Goal: Information Seeking & Learning: Learn about a topic

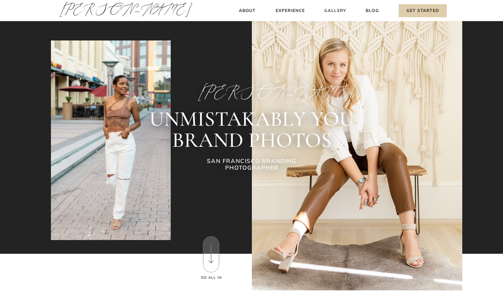
click at [334, 9] on h3 "Gallery" at bounding box center [336, 10] width 24 height 7
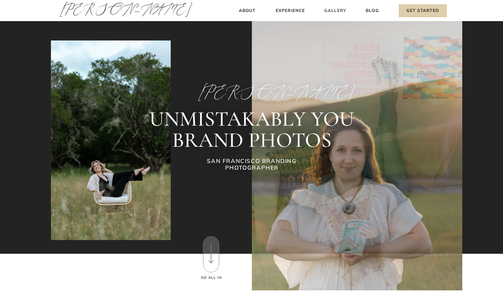
click at [330, 11] on h3 "Gallery" at bounding box center [336, 10] width 24 height 7
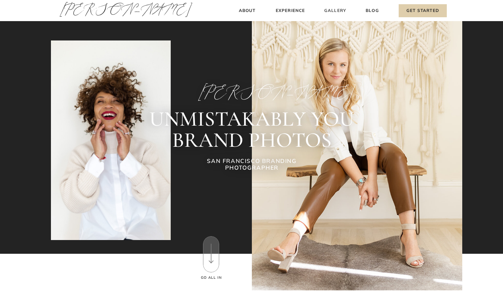
click at [334, 11] on h3 "Gallery" at bounding box center [336, 10] width 24 height 7
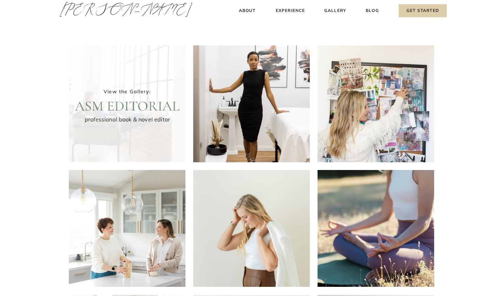
click at [145, 95] on div at bounding box center [127, 103] width 117 height 117
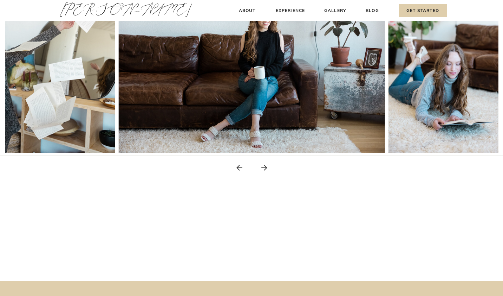
scroll to position [176, 0]
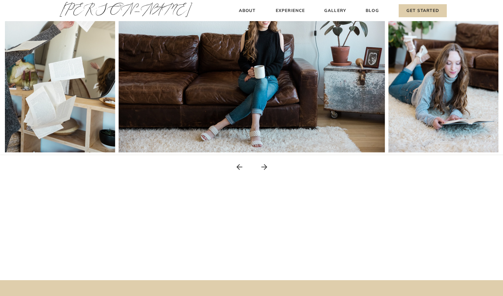
click at [265, 167] on icon at bounding box center [264, 167] width 6 height 6
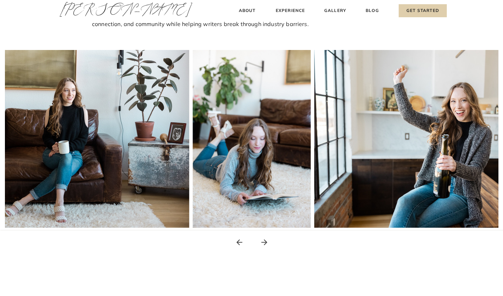
scroll to position [98, 0]
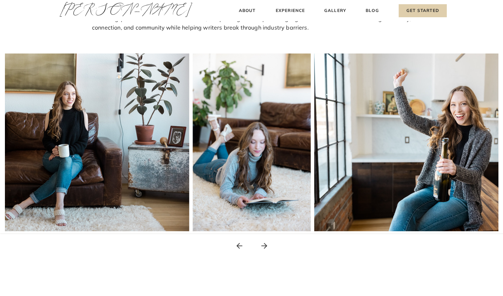
click at [264, 245] on icon at bounding box center [264, 245] width 9 height 9
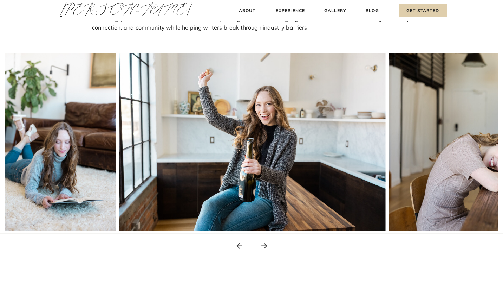
click at [264, 245] on icon at bounding box center [264, 245] width 9 height 9
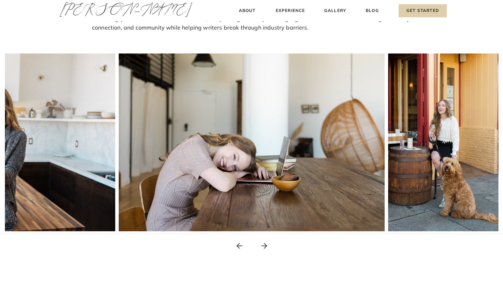
click at [264, 245] on icon at bounding box center [264, 245] width 9 height 9
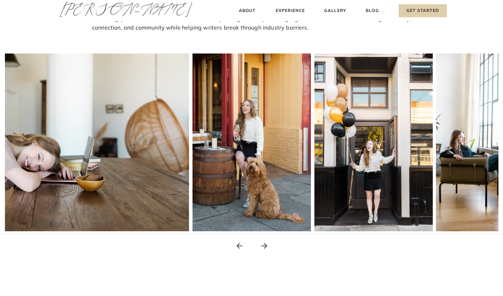
click at [264, 245] on icon at bounding box center [264, 245] width 9 height 9
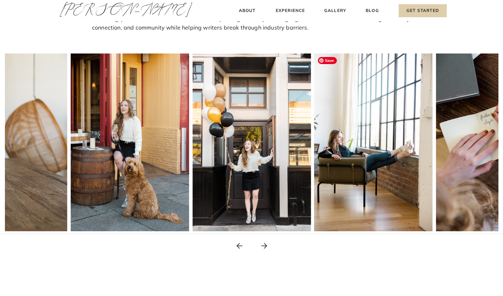
click at [328, 64] on span "Save" at bounding box center [327, 60] width 19 height 7
click at [264, 245] on icon at bounding box center [264, 245] width 6 height 6
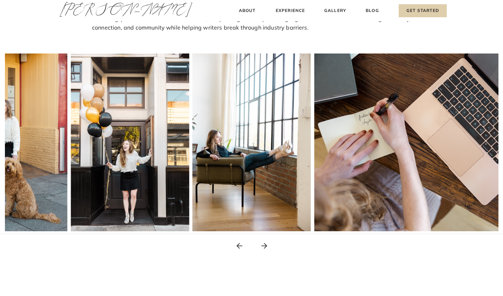
click at [264, 245] on icon at bounding box center [264, 245] width 6 height 6
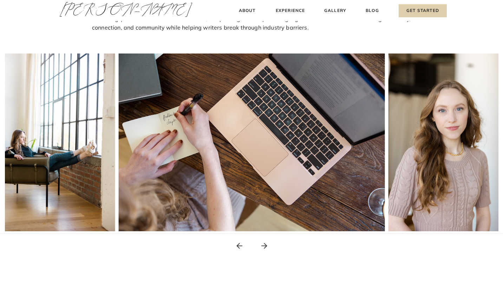
click at [264, 245] on icon at bounding box center [264, 245] width 6 height 6
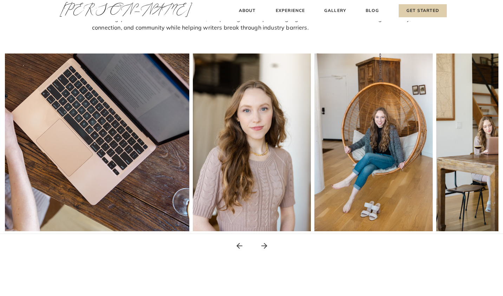
click at [264, 245] on icon at bounding box center [264, 245] width 6 height 6
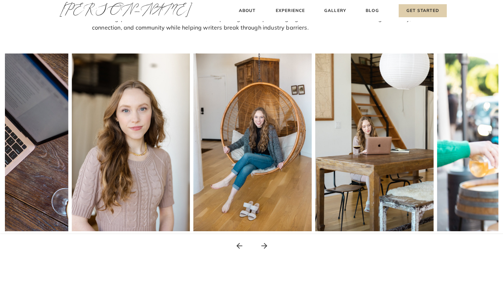
click at [264, 245] on icon at bounding box center [264, 245] width 6 height 6
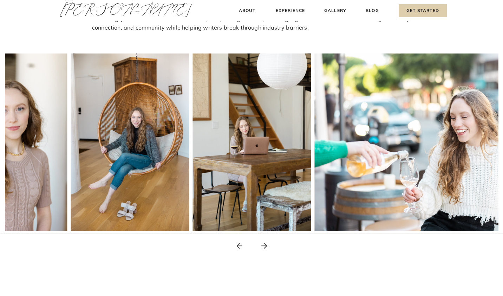
click at [264, 245] on icon at bounding box center [264, 245] width 6 height 6
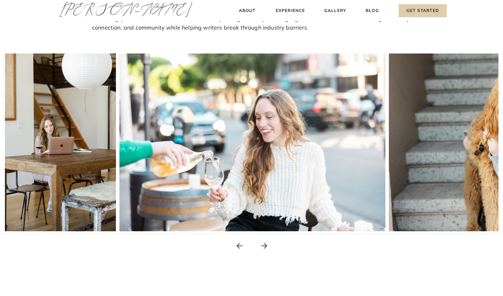
click at [264, 245] on icon at bounding box center [264, 245] width 6 height 6
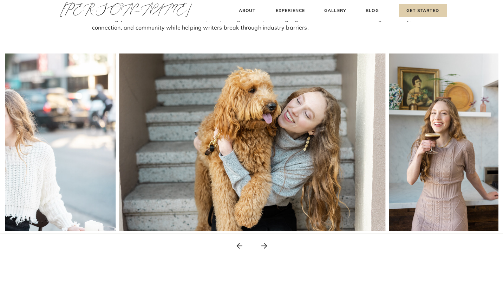
click at [264, 245] on icon at bounding box center [264, 245] width 6 height 6
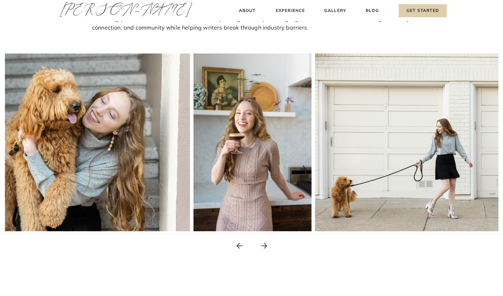
click at [264, 245] on icon at bounding box center [264, 245] width 6 height 6
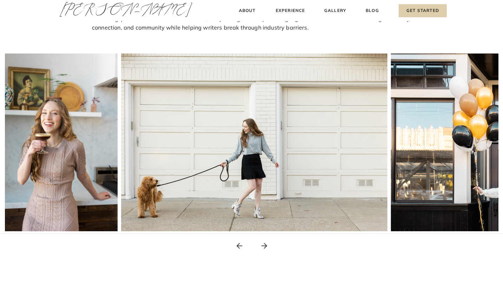
click at [264, 245] on icon at bounding box center [264, 245] width 6 height 6
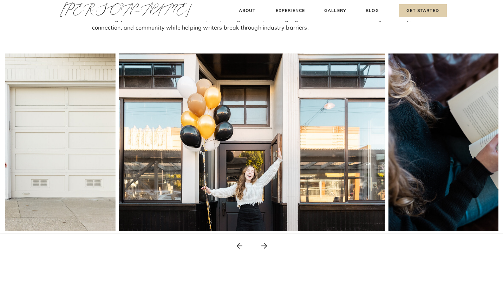
click at [264, 245] on icon at bounding box center [264, 245] width 6 height 6
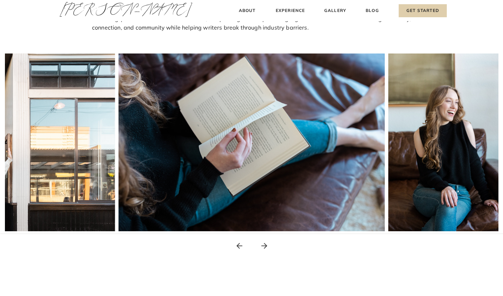
click at [264, 245] on icon at bounding box center [264, 245] width 6 height 6
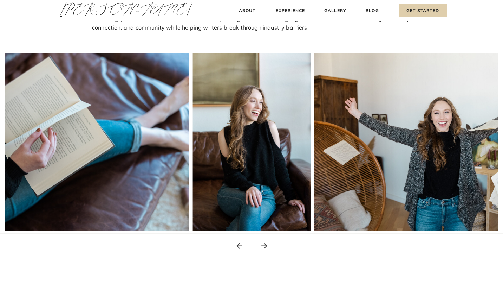
click at [264, 245] on icon at bounding box center [264, 245] width 6 height 6
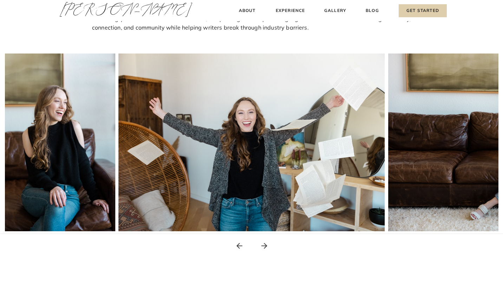
click at [264, 245] on icon at bounding box center [264, 245] width 6 height 6
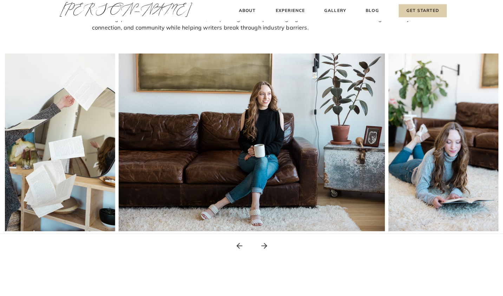
click at [265, 248] on icon at bounding box center [264, 245] width 9 height 9
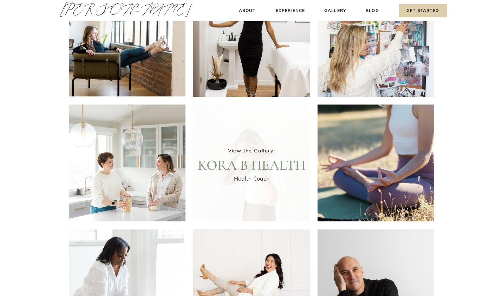
click at [225, 192] on div at bounding box center [251, 162] width 117 height 117
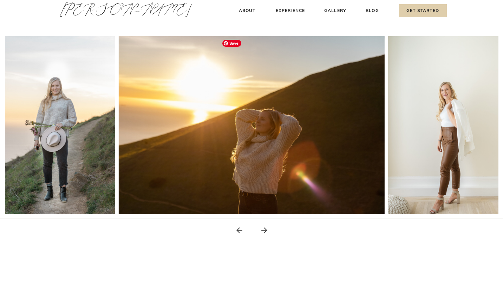
scroll to position [116, 0]
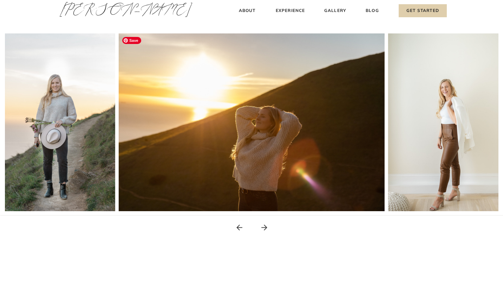
click at [265, 229] on icon at bounding box center [264, 227] width 6 height 6
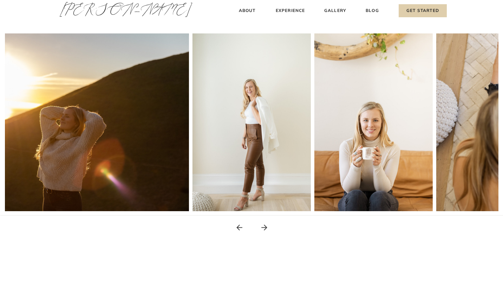
click at [265, 229] on icon at bounding box center [264, 227] width 6 height 6
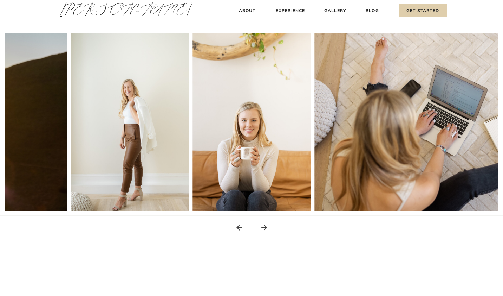
click at [265, 229] on icon at bounding box center [264, 227] width 6 height 6
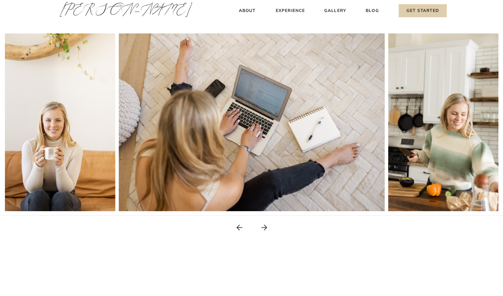
click at [265, 229] on icon at bounding box center [264, 227] width 6 height 6
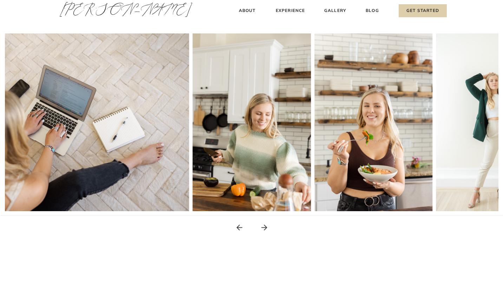
click at [265, 229] on icon at bounding box center [264, 227] width 6 height 6
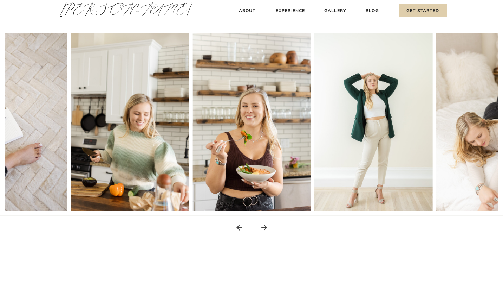
click at [265, 229] on icon at bounding box center [264, 227] width 6 height 6
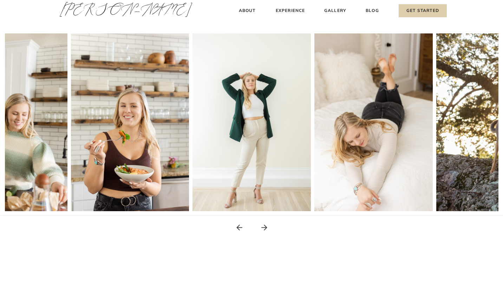
click at [265, 230] on icon at bounding box center [264, 227] width 9 height 9
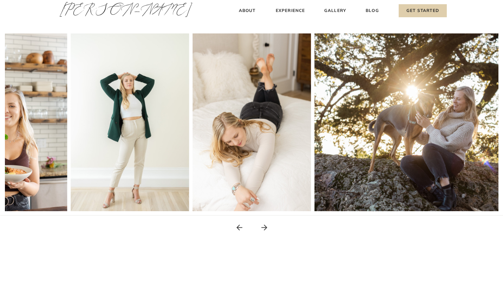
click at [265, 230] on icon at bounding box center [264, 227] width 9 height 9
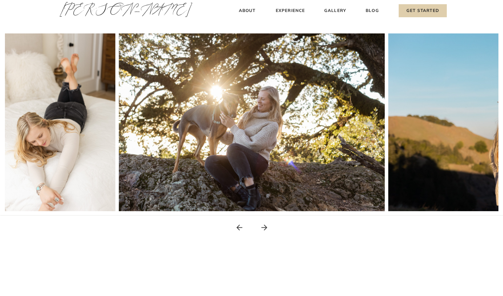
click at [265, 230] on icon at bounding box center [264, 227] width 9 height 9
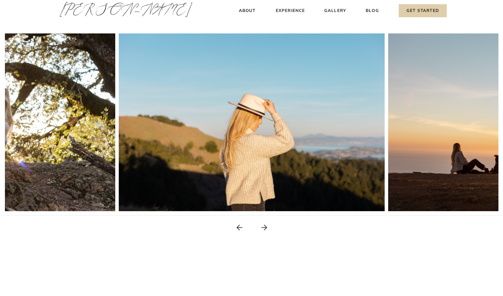
click at [266, 228] on icon at bounding box center [264, 227] width 6 height 6
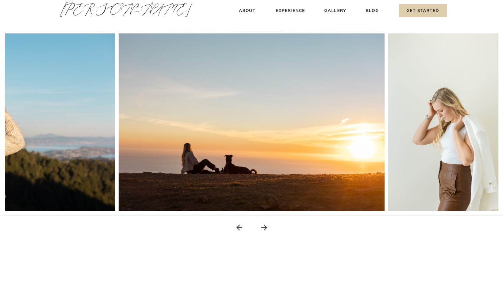
click at [264, 225] on icon at bounding box center [264, 227] width 9 height 9
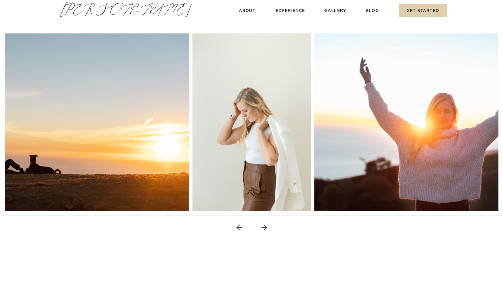
click at [264, 225] on icon at bounding box center [264, 227] width 9 height 9
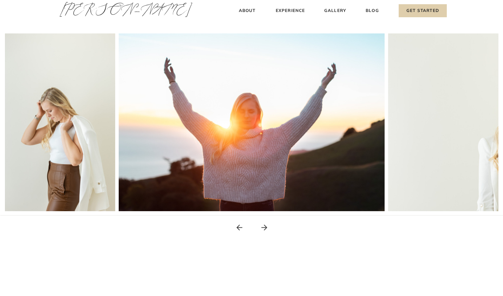
click at [264, 226] on icon at bounding box center [264, 227] width 9 height 9
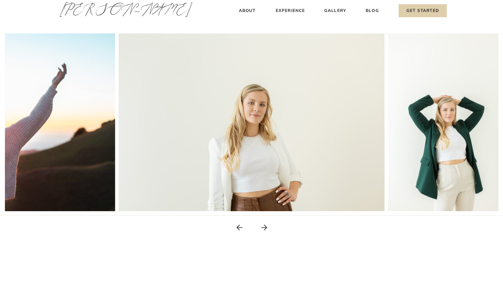
click at [264, 226] on icon at bounding box center [264, 227] width 9 height 9
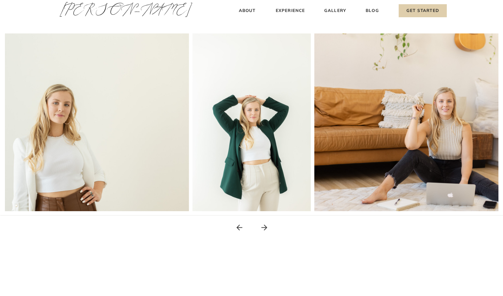
click at [264, 226] on icon at bounding box center [264, 227] width 9 height 9
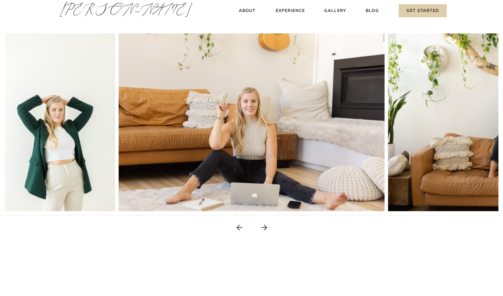
click at [264, 226] on icon at bounding box center [264, 227] width 9 height 9
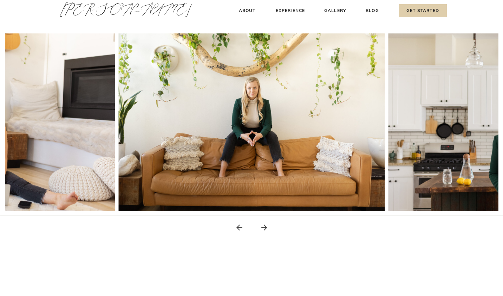
click at [264, 226] on icon at bounding box center [264, 227] width 9 height 9
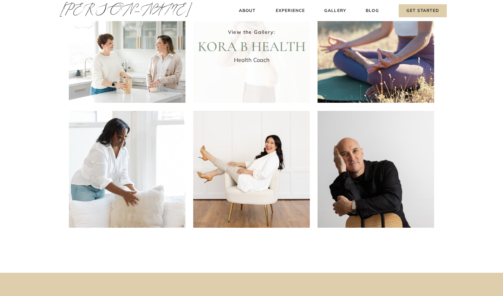
scroll to position [185, 0]
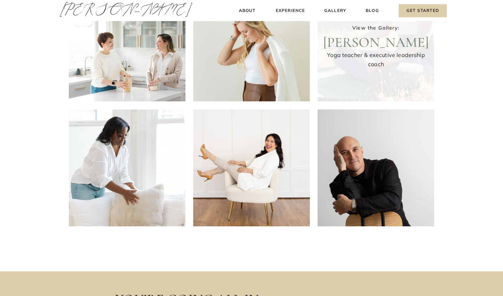
click at [366, 59] on div at bounding box center [376, 43] width 117 height 117
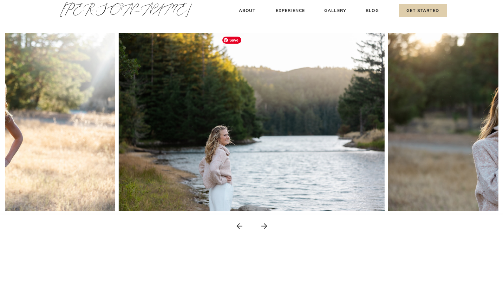
scroll to position [119, 0]
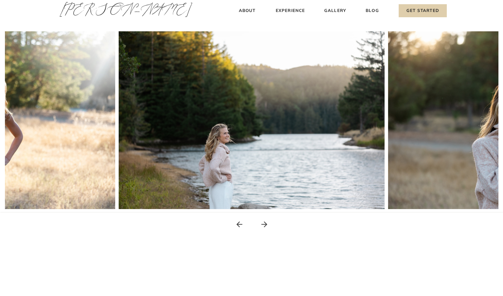
click at [265, 222] on icon at bounding box center [264, 224] width 6 height 6
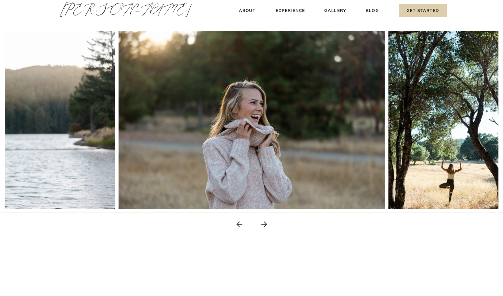
click at [265, 222] on icon at bounding box center [264, 224] width 6 height 6
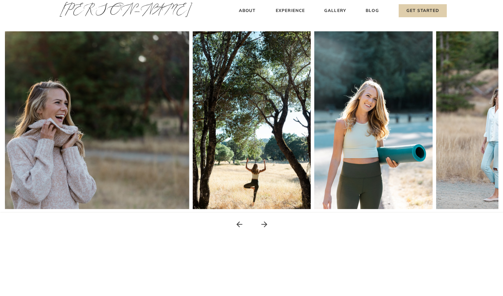
click at [265, 222] on icon at bounding box center [264, 224] width 6 height 6
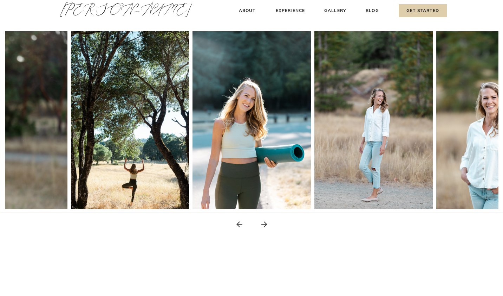
click at [265, 222] on icon at bounding box center [264, 224] width 6 height 6
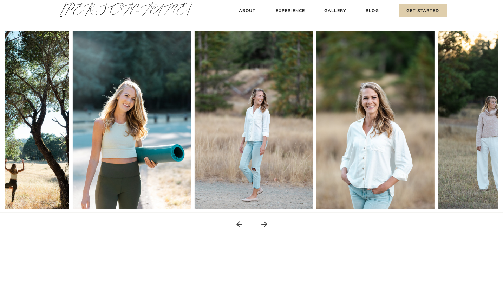
click at [265, 222] on icon at bounding box center [264, 224] width 6 height 6
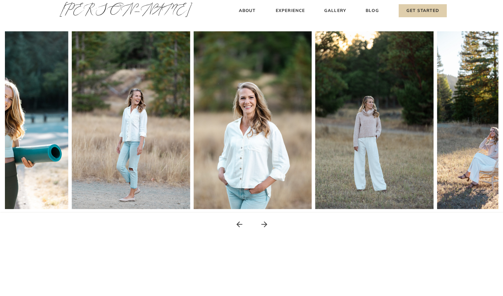
click at [265, 222] on icon at bounding box center [264, 224] width 6 height 6
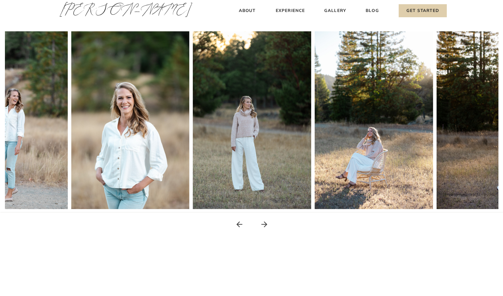
click at [265, 222] on icon at bounding box center [264, 224] width 6 height 6
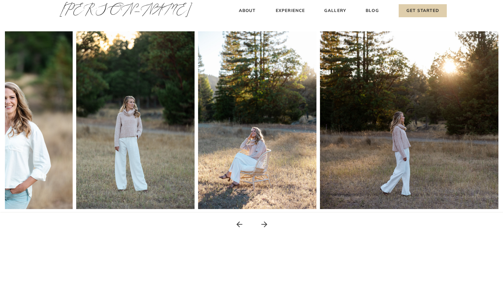
click at [265, 222] on icon at bounding box center [264, 224] width 6 height 6
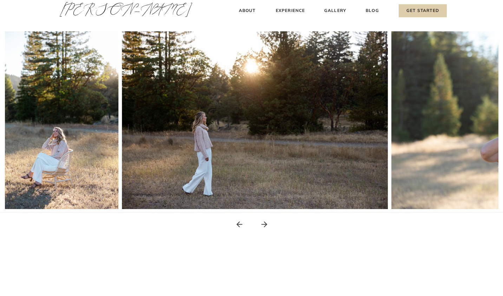
click at [265, 222] on icon at bounding box center [264, 224] width 6 height 6
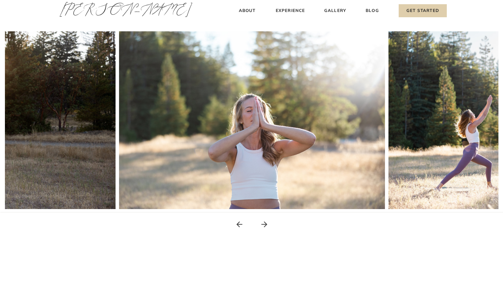
click at [265, 222] on icon at bounding box center [264, 224] width 6 height 6
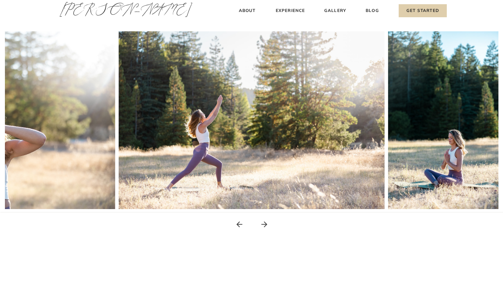
click at [265, 222] on icon at bounding box center [264, 224] width 6 height 6
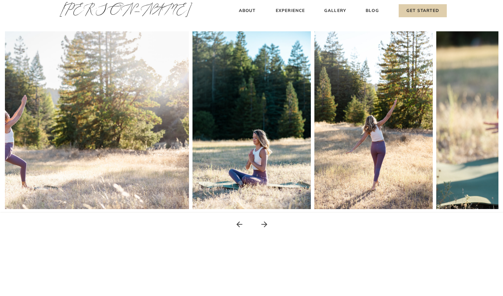
click at [265, 222] on icon at bounding box center [264, 224] width 6 height 6
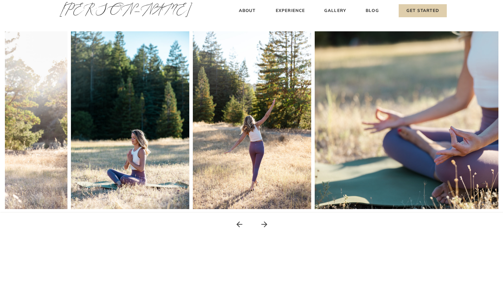
click at [265, 222] on icon at bounding box center [264, 224] width 6 height 6
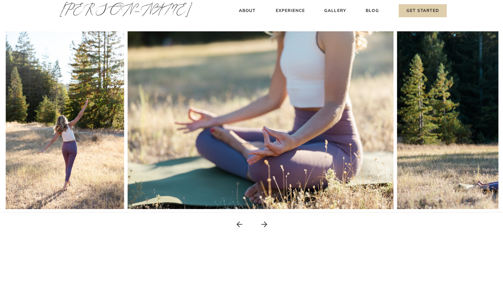
click at [265, 222] on icon at bounding box center [264, 224] width 6 height 6
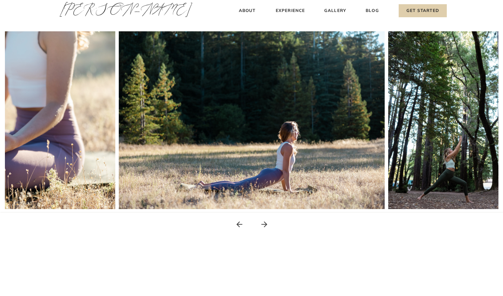
click at [265, 222] on icon at bounding box center [264, 224] width 6 height 6
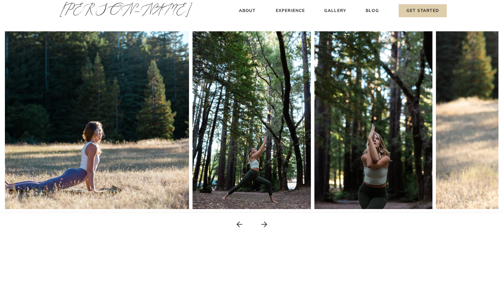
click at [265, 222] on icon at bounding box center [264, 224] width 6 height 6
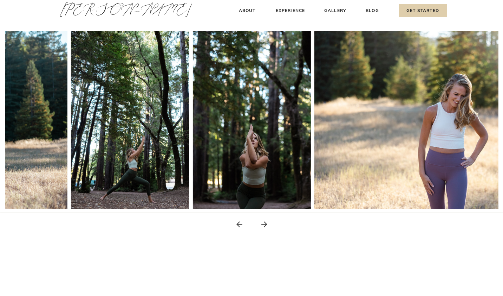
click at [265, 222] on icon at bounding box center [264, 224] width 6 height 6
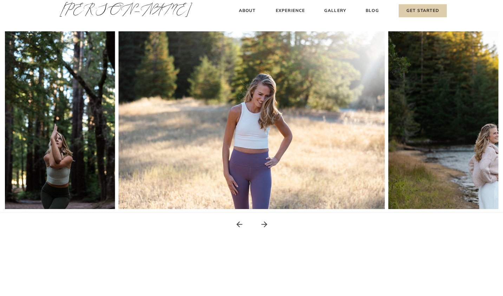
click at [265, 222] on icon at bounding box center [264, 224] width 6 height 6
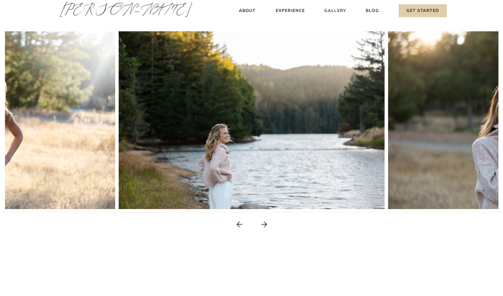
click at [335, 10] on h3 "Gallery" at bounding box center [336, 10] width 24 height 7
click at [333, 10] on h3 "Gallery" at bounding box center [336, 10] width 24 height 7
click at [84, 8] on h3 "[PERSON_NAME]" at bounding box center [92, 12] width 65 height 24
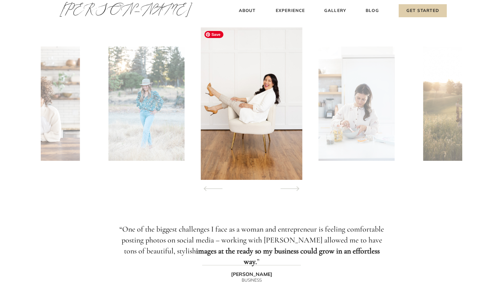
scroll to position [687, 0]
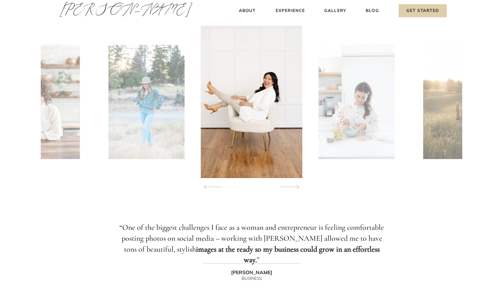
click at [288, 185] on icon at bounding box center [290, 186] width 32 height 25
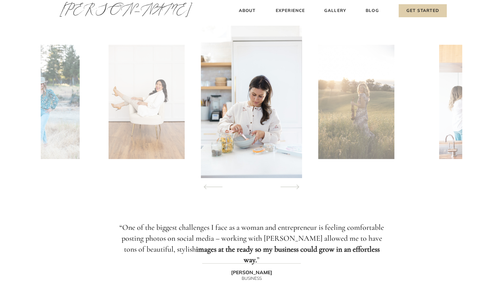
click at [288, 185] on icon at bounding box center [290, 186] width 32 height 25
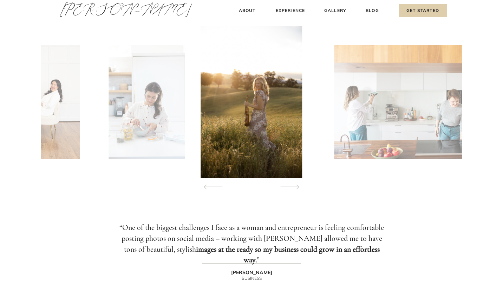
click at [288, 185] on icon at bounding box center [290, 186] width 32 height 25
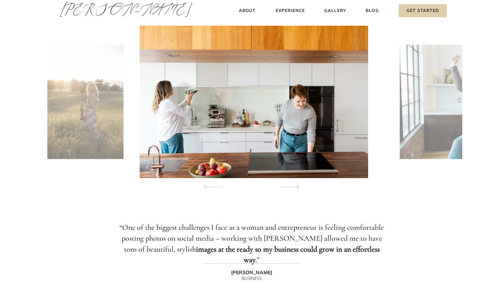
click at [288, 185] on icon at bounding box center [290, 186] width 32 height 25
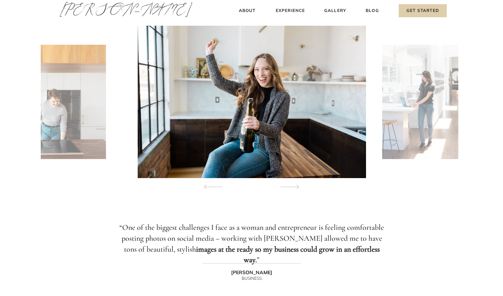
click at [288, 185] on icon at bounding box center [290, 186] width 32 height 25
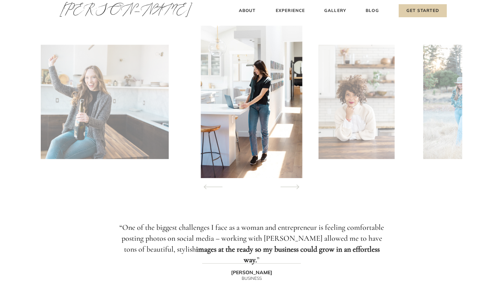
click at [288, 185] on icon at bounding box center [290, 186] width 32 height 25
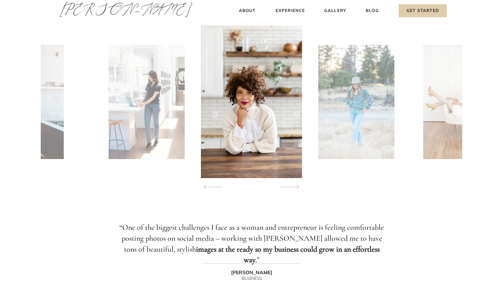
click at [288, 185] on icon at bounding box center [290, 186] width 32 height 25
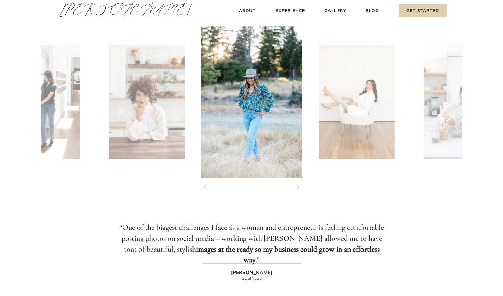
click at [288, 185] on icon at bounding box center [290, 186] width 32 height 25
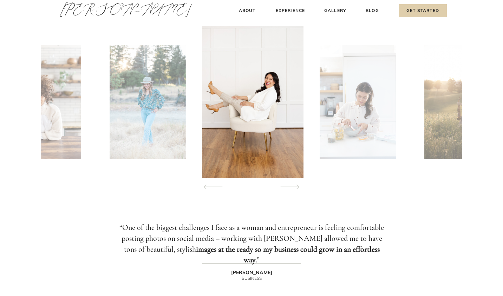
click at [288, 185] on icon at bounding box center [290, 186] width 32 height 25
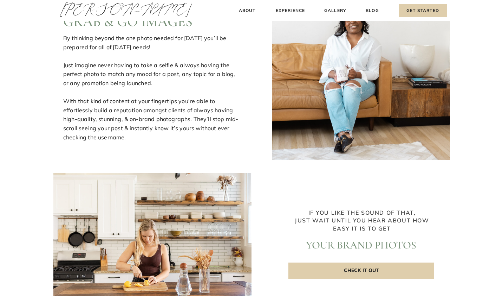
scroll to position [1027, 0]
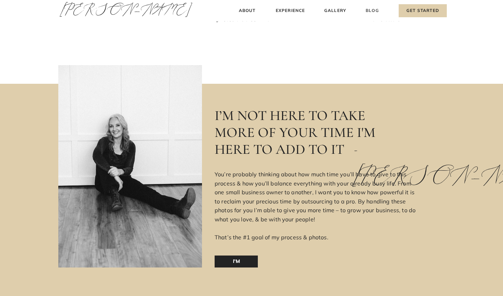
click at [373, 9] on h3 "Blog" at bounding box center [372, 10] width 16 height 7
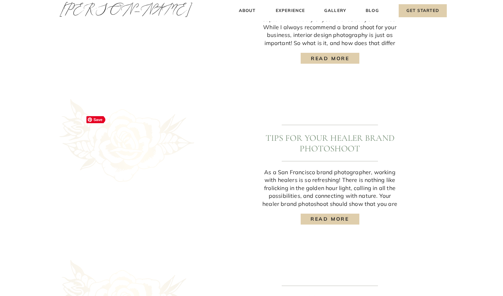
scroll to position [498, 0]
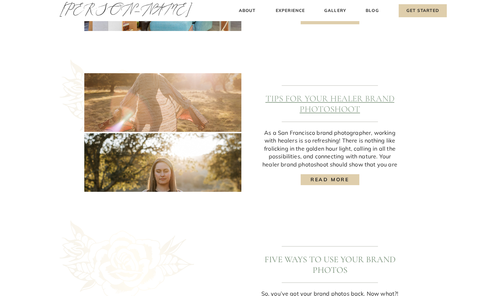
click at [321, 106] on link "Tips For Your Healer Brand Photoshoot" at bounding box center [330, 103] width 129 height 21
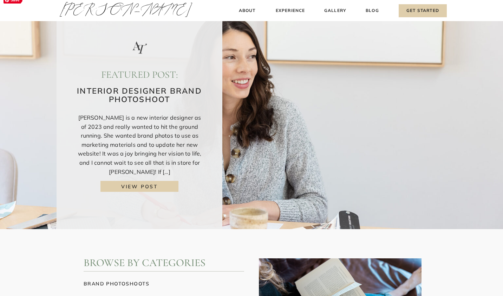
scroll to position [4, 0]
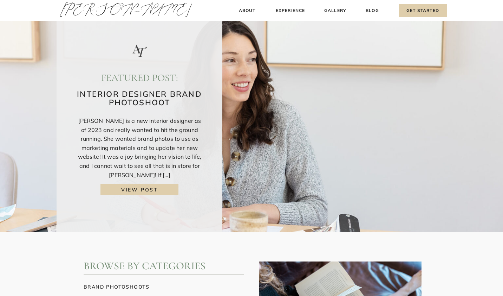
click at [167, 190] on h3 "view post" at bounding box center [140, 189] width 66 height 7
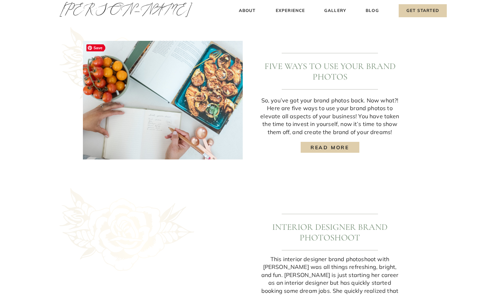
scroll to position [694, 0]
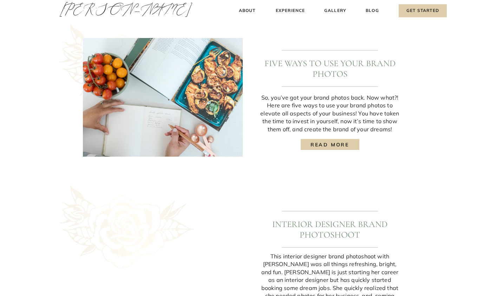
click at [333, 146] on h3 "read more" at bounding box center [330, 144] width 48 height 7
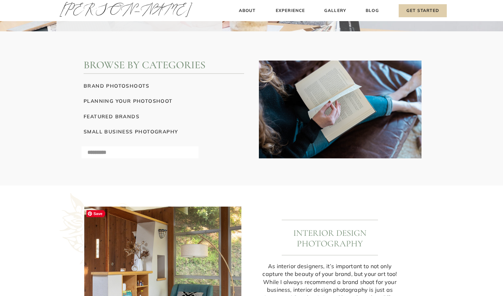
scroll to position [183, 0]
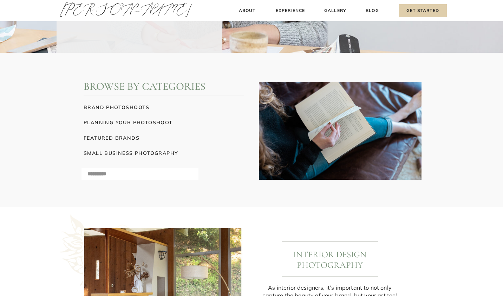
click at [167, 121] on h3 "planning your photoshoot" at bounding box center [164, 121] width 161 height 7
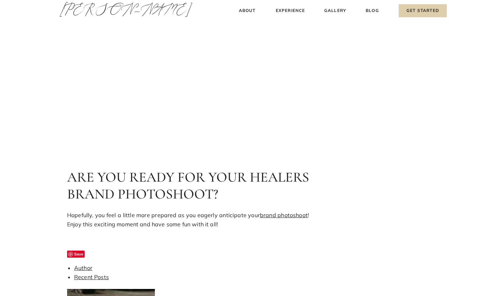
scroll to position [5850, 0]
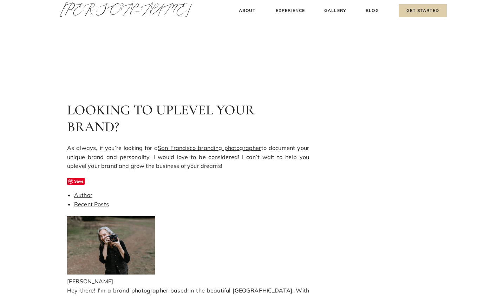
scroll to position [3471, 0]
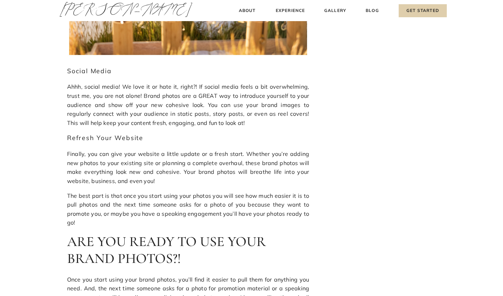
scroll to position [2271, 0]
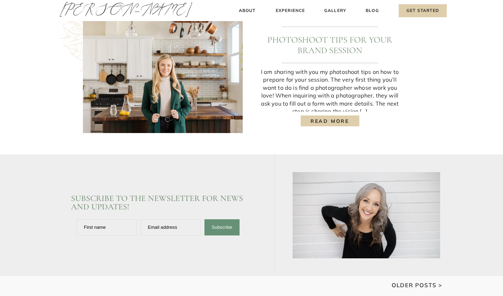
scroll to position [876, 0]
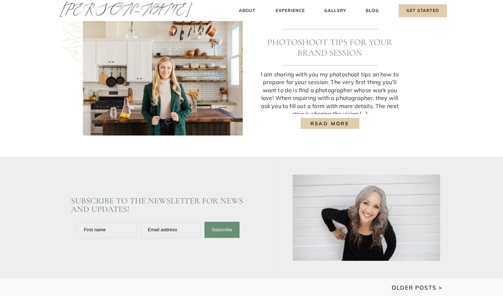
click at [328, 121] on h3 "read more" at bounding box center [330, 122] width 48 height 7
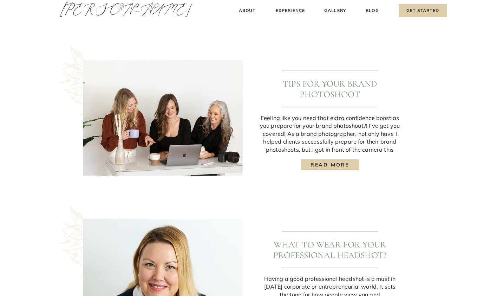
scroll to position [509, 0]
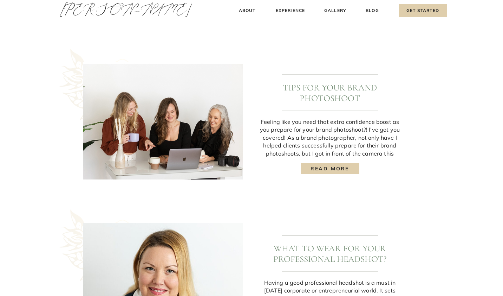
click at [321, 169] on h3 "read more" at bounding box center [330, 167] width 48 height 7
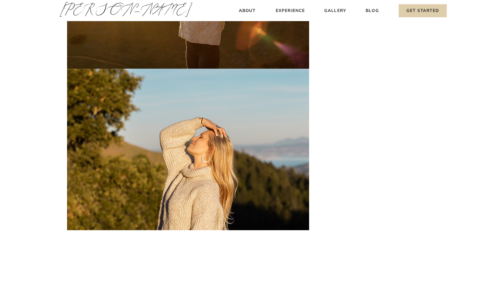
scroll to position [1806, 0]
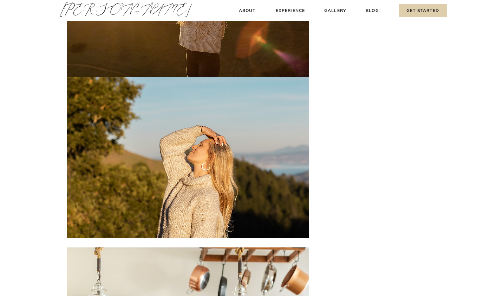
click at [176, 89] on img at bounding box center [188, 76] width 242 height 323
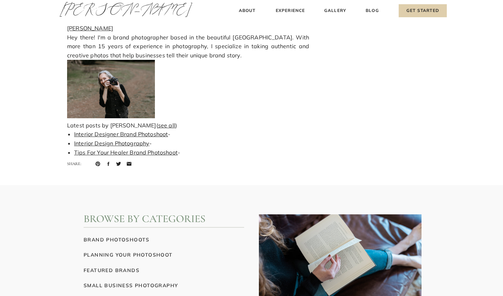
scroll to position [4688, 0]
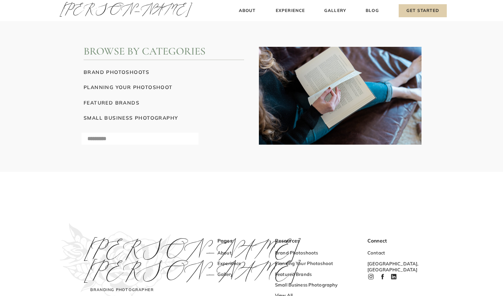
scroll to position [3156, 0]
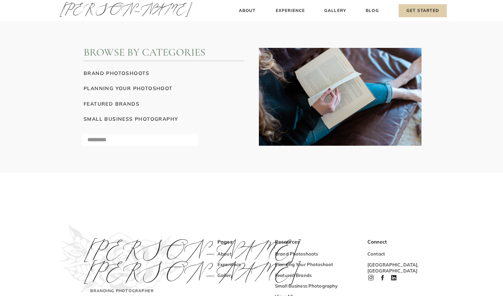
click at [140, 71] on h3 "brand photoshoots" at bounding box center [164, 72] width 161 height 7
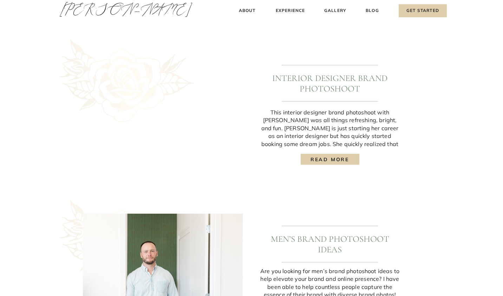
scroll to position [672, 0]
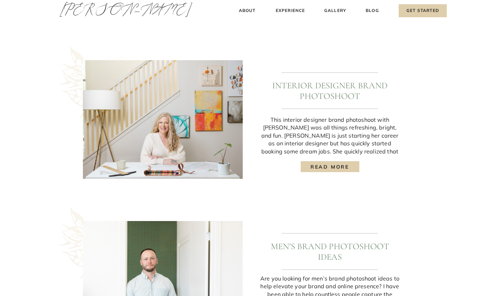
click at [332, 167] on h3 "read more" at bounding box center [330, 166] width 48 height 7
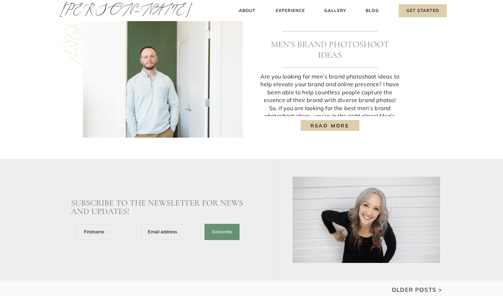
scroll to position [880, 0]
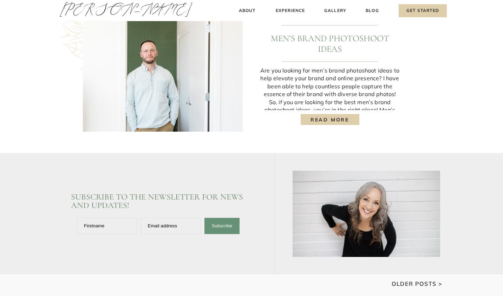
click at [328, 118] on h3 "read more" at bounding box center [330, 119] width 48 height 7
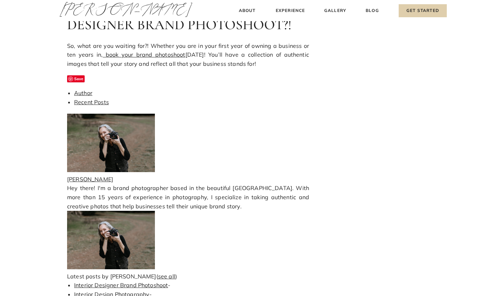
scroll to position [3000, 0]
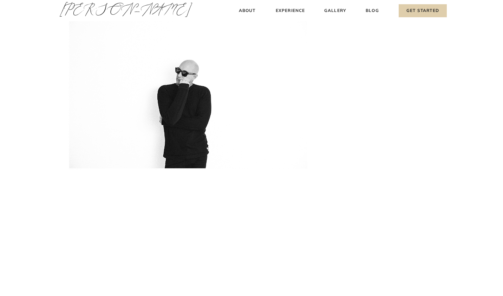
scroll to position [4723, 0]
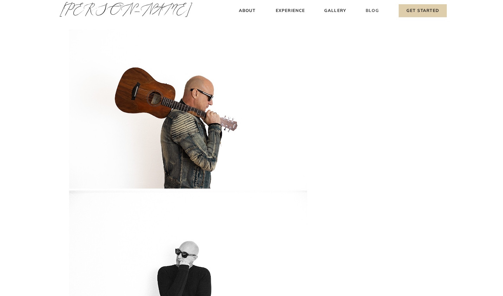
click at [372, 11] on h3 "Blog" at bounding box center [372, 10] width 16 height 7
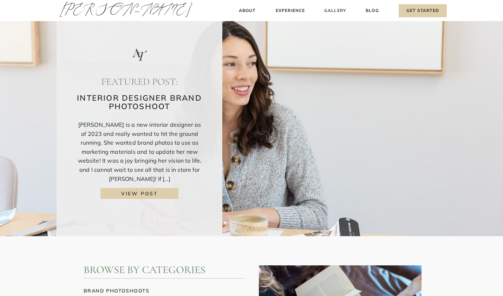
click at [333, 11] on h3 "Gallery" at bounding box center [336, 10] width 24 height 7
click at [338, 10] on h3 "Gallery" at bounding box center [336, 10] width 24 height 7
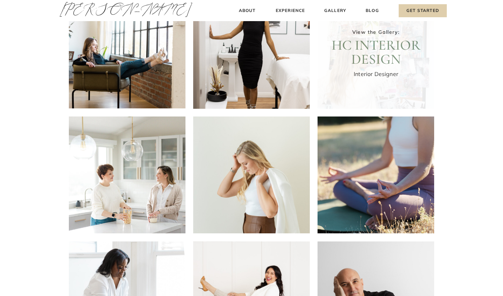
click at [360, 79] on div at bounding box center [376, 50] width 117 height 117
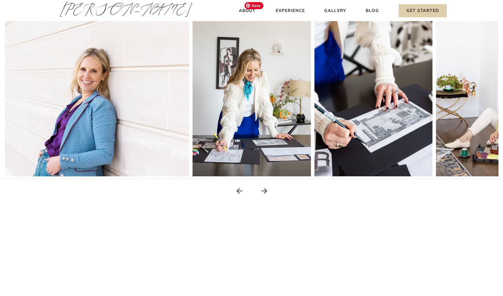
scroll to position [154, 0]
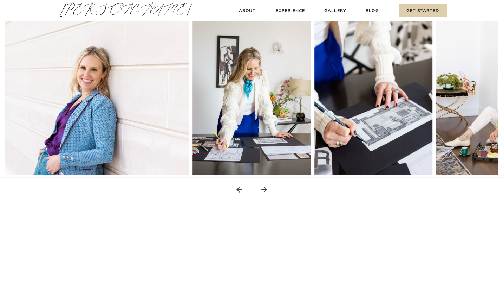
click at [265, 188] on icon at bounding box center [264, 189] width 9 height 9
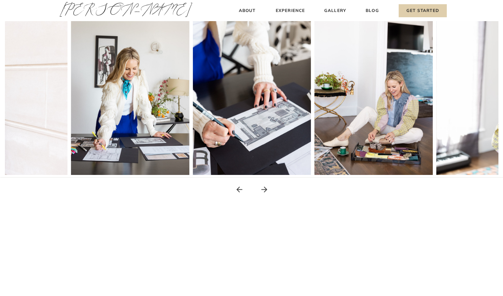
click at [265, 188] on icon at bounding box center [264, 189] width 9 height 9
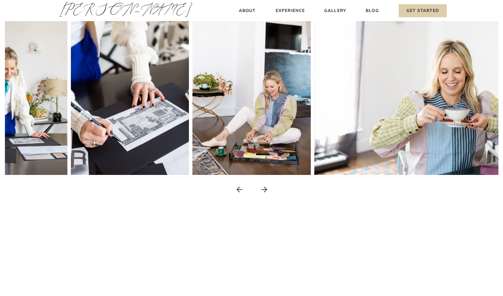
click at [265, 188] on icon at bounding box center [264, 189] width 9 height 9
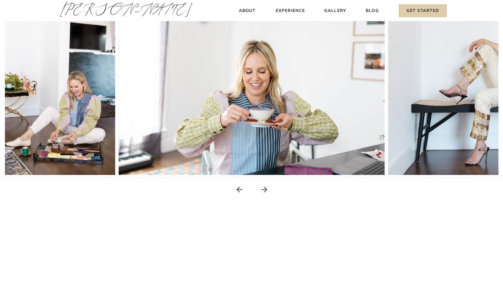
click at [265, 188] on icon at bounding box center [264, 189] width 9 height 9
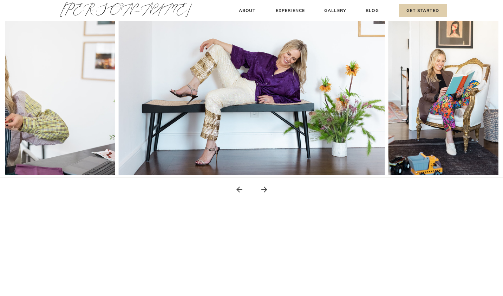
click at [238, 189] on icon at bounding box center [239, 189] width 9 height 9
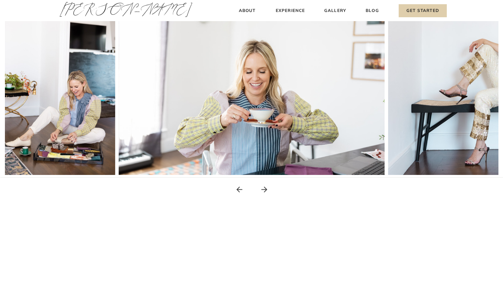
click at [265, 189] on icon at bounding box center [264, 189] width 6 height 6
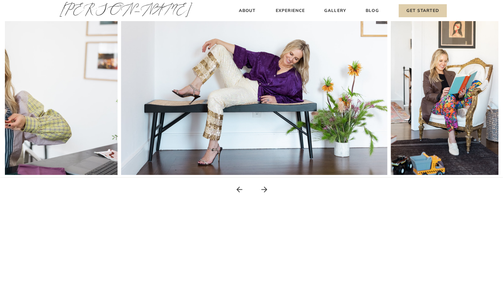
click at [265, 189] on icon at bounding box center [264, 189] width 6 height 6
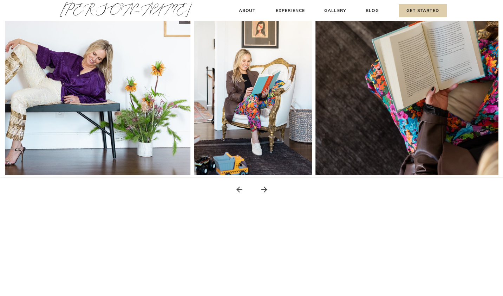
click at [265, 189] on icon at bounding box center [264, 189] width 6 height 6
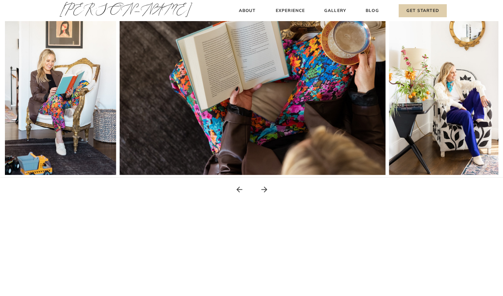
click at [265, 189] on icon at bounding box center [264, 189] width 6 height 6
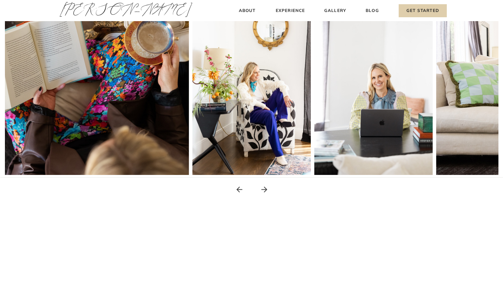
click at [265, 189] on icon at bounding box center [264, 189] width 6 height 6
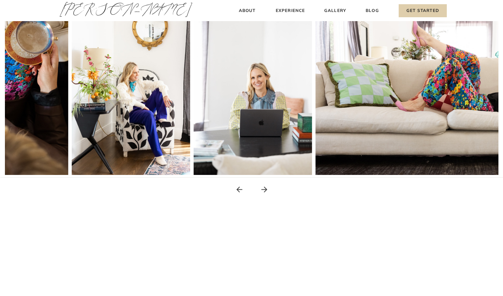
click at [265, 189] on icon at bounding box center [264, 189] width 6 height 6
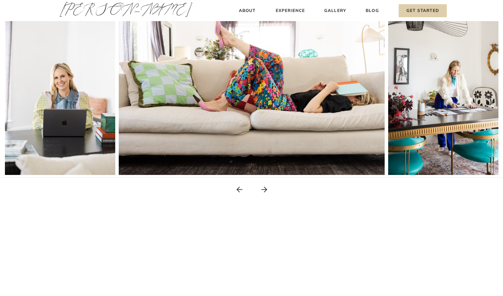
click at [265, 189] on icon at bounding box center [264, 189] width 6 height 6
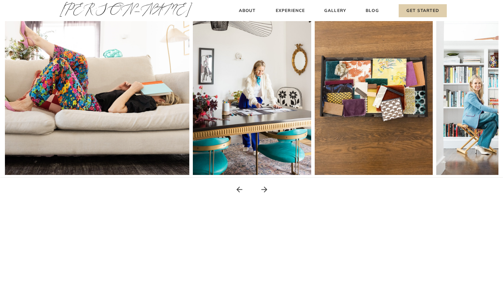
click at [265, 189] on icon at bounding box center [264, 189] width 6 height 6
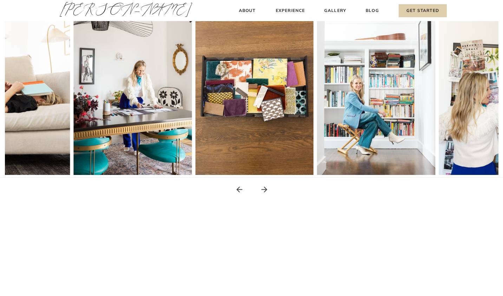
click at [265, 189] on icon at bounding box center [264, 189] width 6 height 6
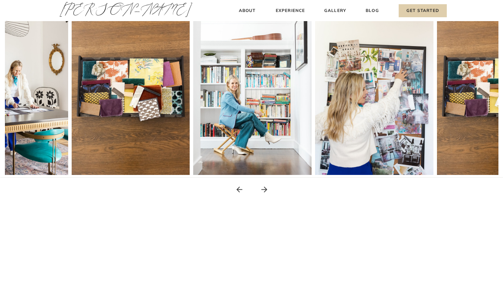
click at [265, 189] on icon at bounding box center [264, 189] width 6 height 6
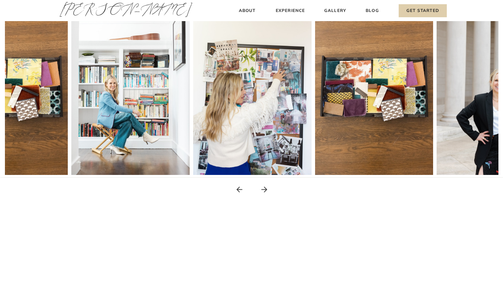
click at [265, 189] on icon at bounding box center [264, 189] width 6 height 6
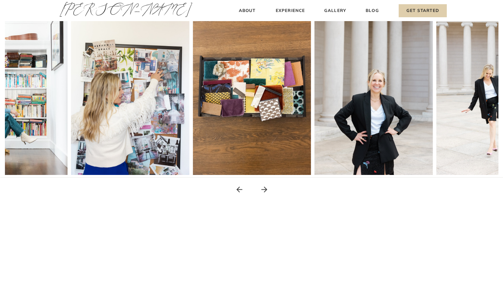
click at [265, 189] on icon at bounding box center [264, 189] width 6 height 6
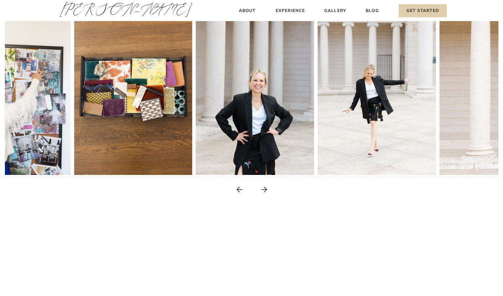
click at [265, 189] on icon at bounding box center [264, 189] width 6 height 6
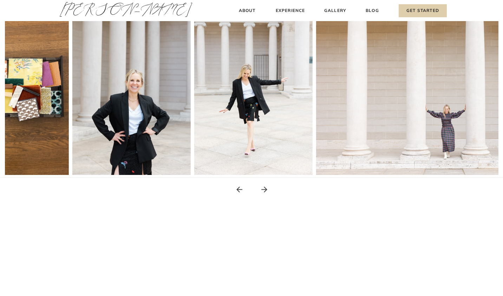
click at [265, 189] on icon at bounding box center [264, 189] width 6 height 6
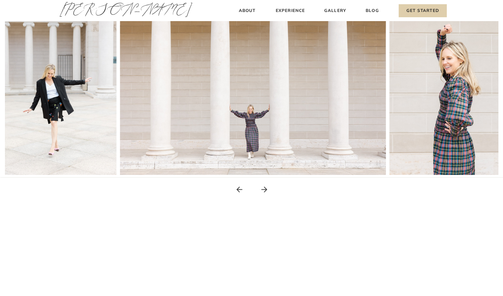
click at [265, 189] on icon at bounding box center [264, 189] width 6 height 6
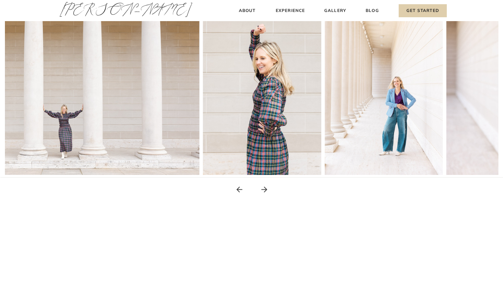
click at [265, 189] on icon at bounding box center [264, 189] width 6 height 6
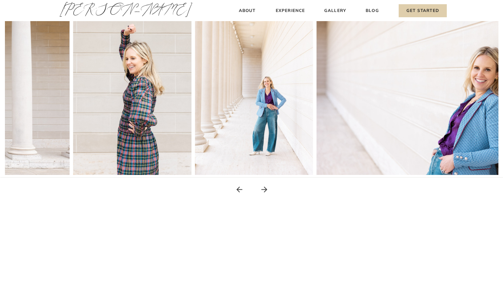
click at [265, 189] on icon at bounding box center [264, 189] width 6 height 6
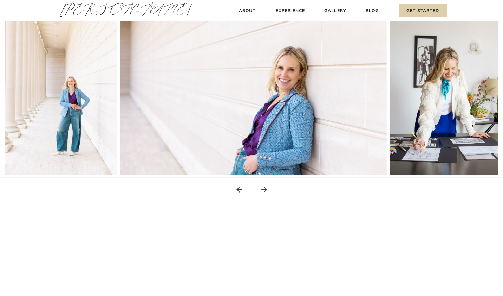
click at [265, 189] on icon at bounding box center [264, 189] width 6 height 6
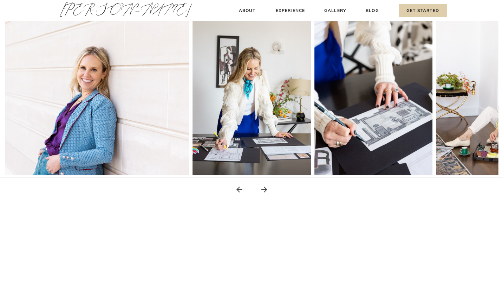
click at [265, 189] on icon at bounding box center [264, 189] width 6 height 6
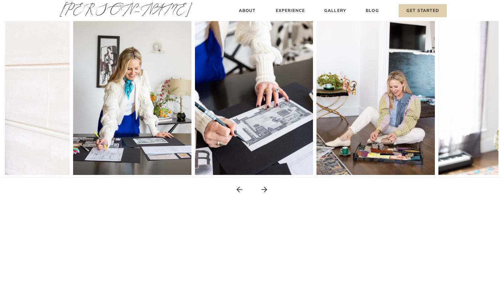
click at [265, 189] on icon at bounding box center [264, 189] width 6 height 6
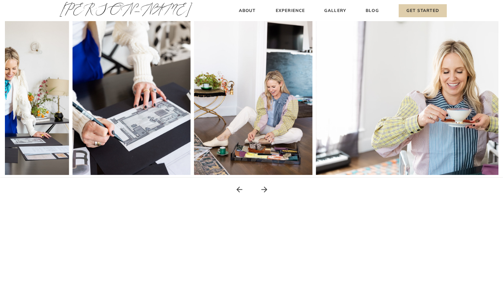
click at [265, 189] on icon at bounding box center [264, 189] width 6 height 6
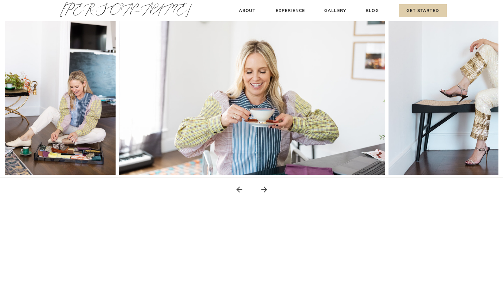
click at [265, 189] on icon at bounding box center [264, 189] width 6 height 6
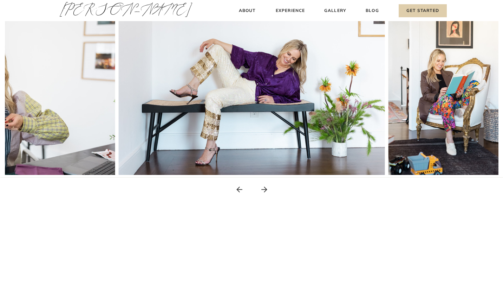
click at [265, 189] on icon at bounding box center [264, 189] width 6 height 6
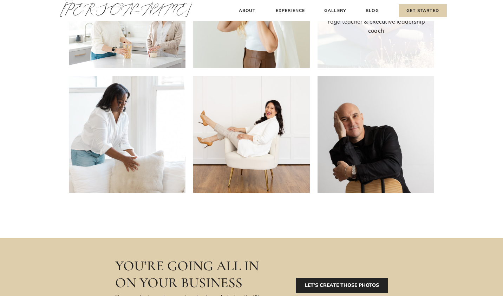
scroll to position [228, 0]
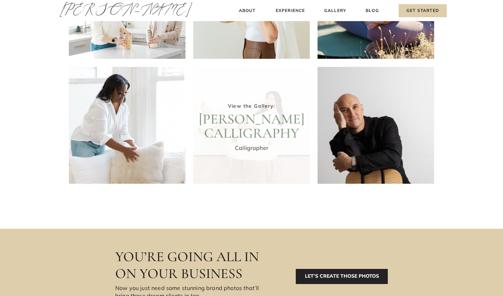
click at [261, 124] on div at bounding box center [251, 125] width 117 height 117
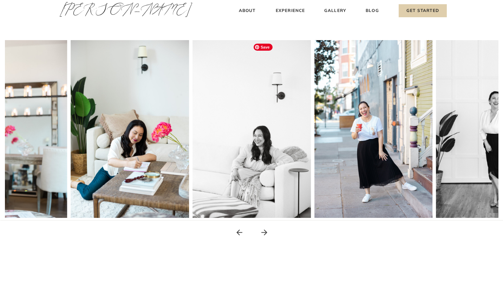
scroll to position [116, 0]
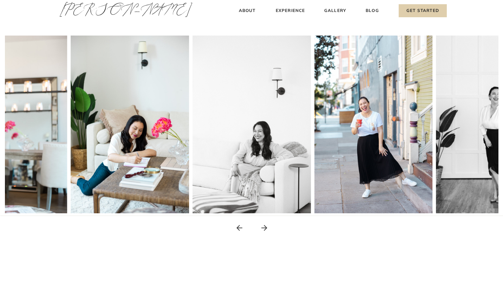
click at [264, 227] on icon at bounding box center [264, 228] width 6 height 6
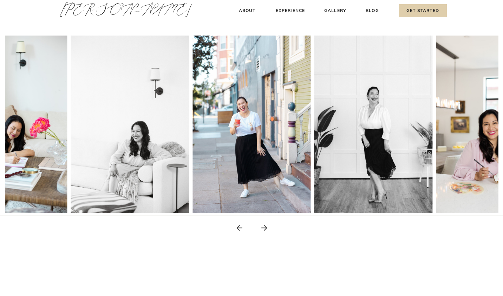
click at [264, 227] on icon at bounding box center [264, 228] width 6 height 6
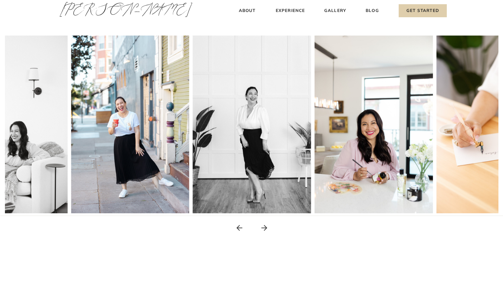
click at [264, 227] on icon at bounding box center [264, 228] width 6 height 6
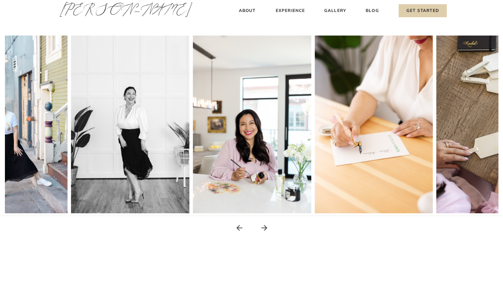
click at [264, 227] on icon at bounding box center [264, 228] width 6 height 6
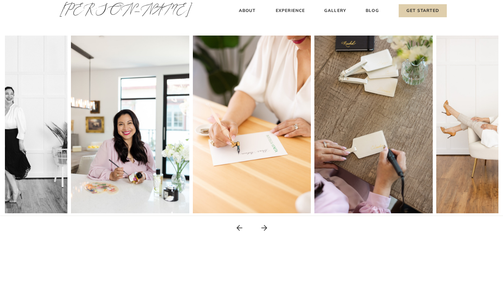
click at [264, 227] on icon at bounding box center [264, 228] width 6 height 6
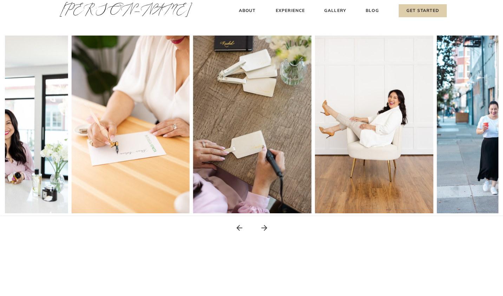
click at [264, 227] on icon at bounding box center [264, 228] width 6 height 6
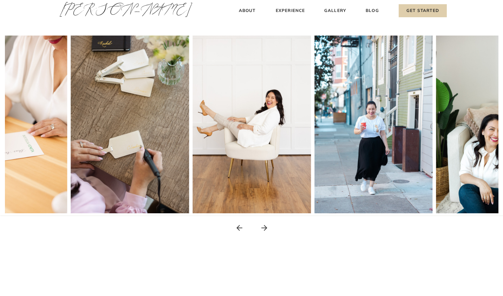
click at [264, 227] on icon at bounding box center [264, 228] width 6 height 6
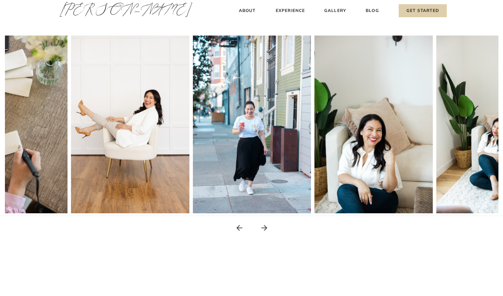
click at [264, 227] on icon at bounding box center [264, 228] width 6 height 6
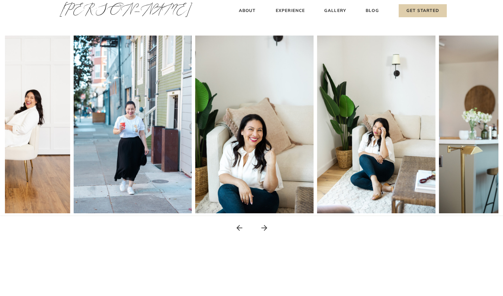
click at [264, 227] on icon at bounding box center [264, 228] width 6 height 6
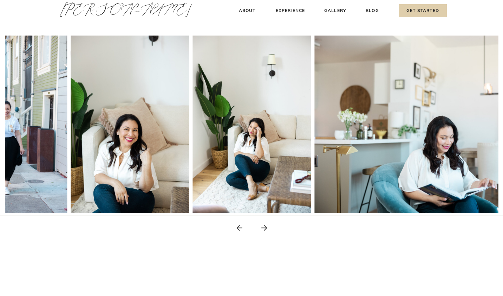
click at [264, 227] on icon at bounding box center [264, 228] width 6 height 6
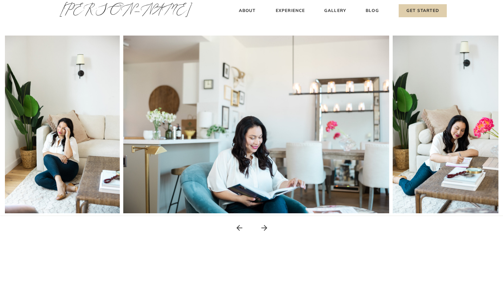
click at [264, 227] on icon at bounding box center [264, 228] width 6 height 6
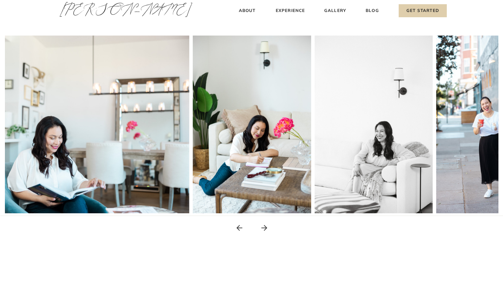
click at [264, 227] on icon at bounding box center [264, 228] width 6 height 6
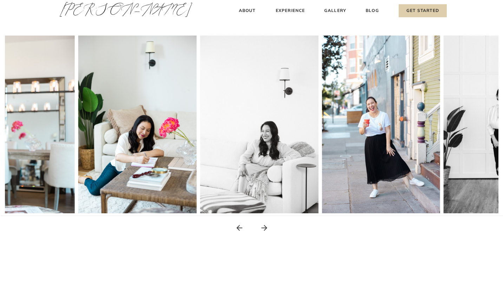
click at [264, 227] on icon at bounding box center [264, 228] width 6 height 6
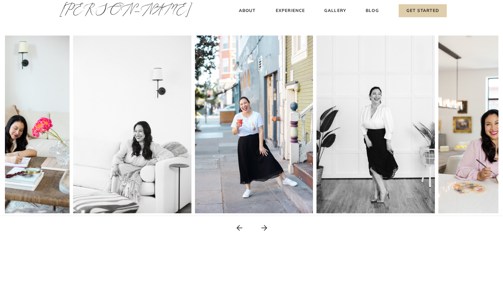
click at [264, 227] on icon at bounding box center [264, 228] width 6 height 6
